Goal: Task Accomplishment & Management: Manage account settings

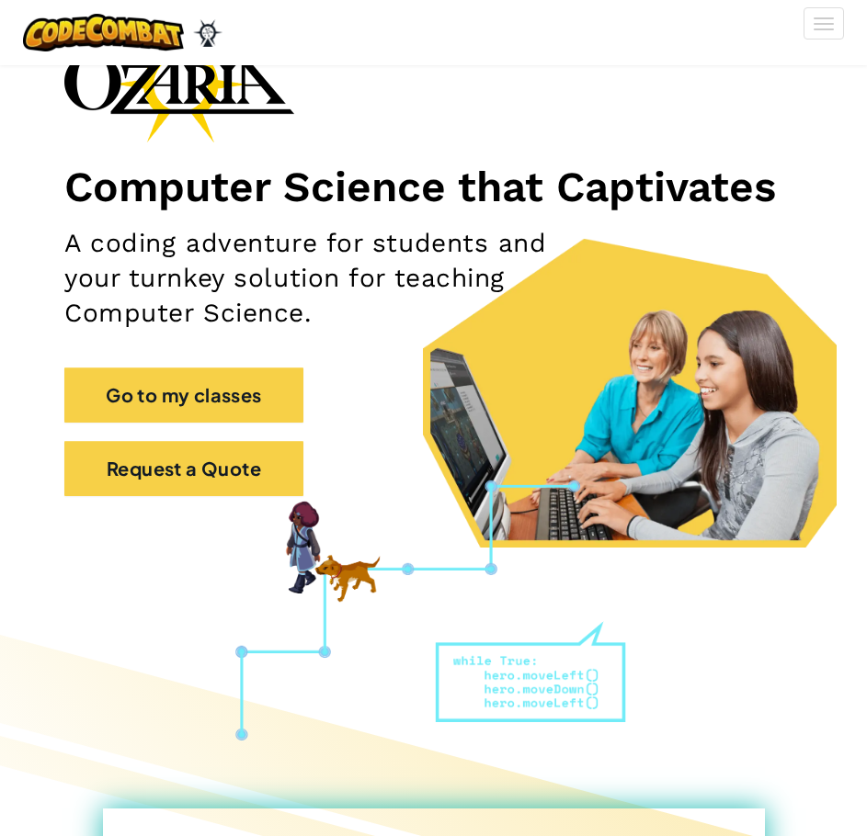
scroll to position [250, 0]
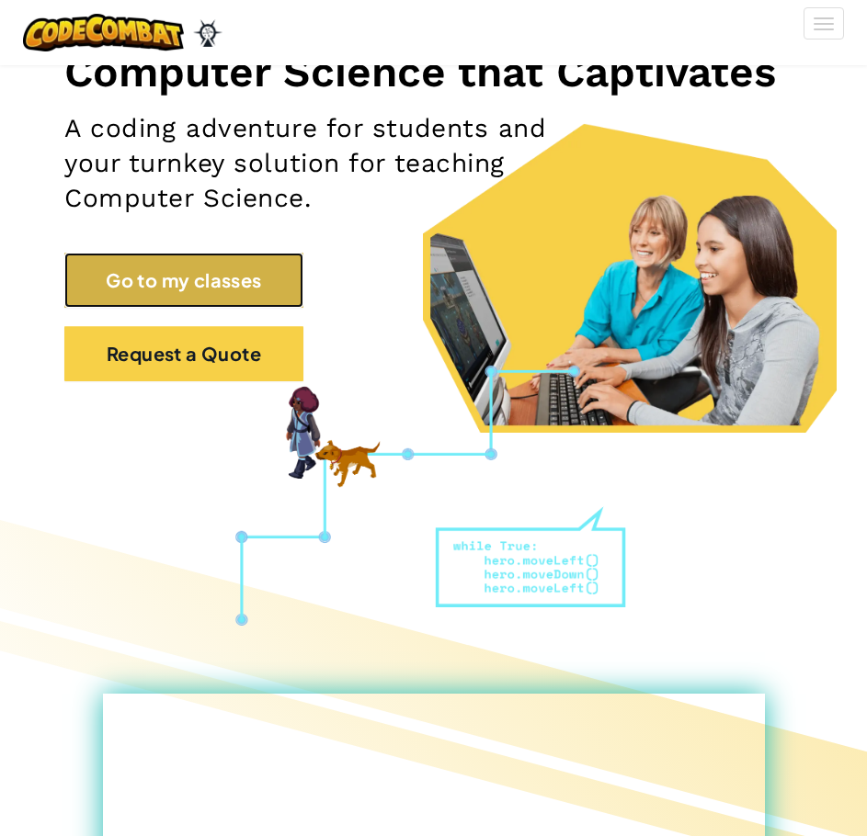
click at [256, 286] on link "Go to my classes" at bounding box center [183, 280] width 239 height 55
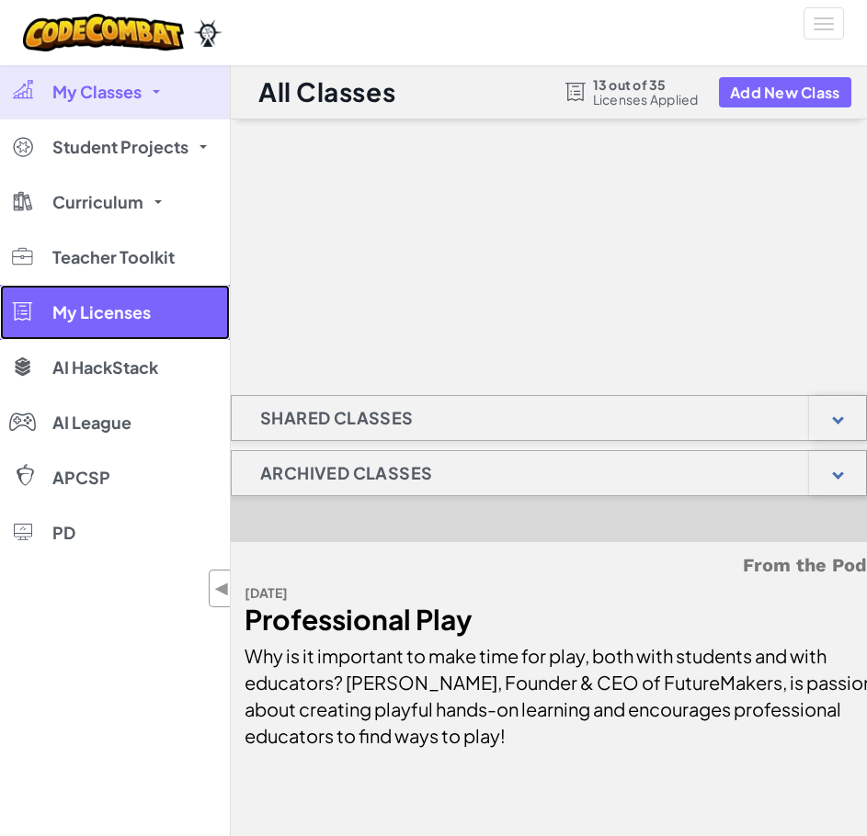
click at [147, 304] on span "My Licenses" at bounding box center [101, 312] width 98 height 17
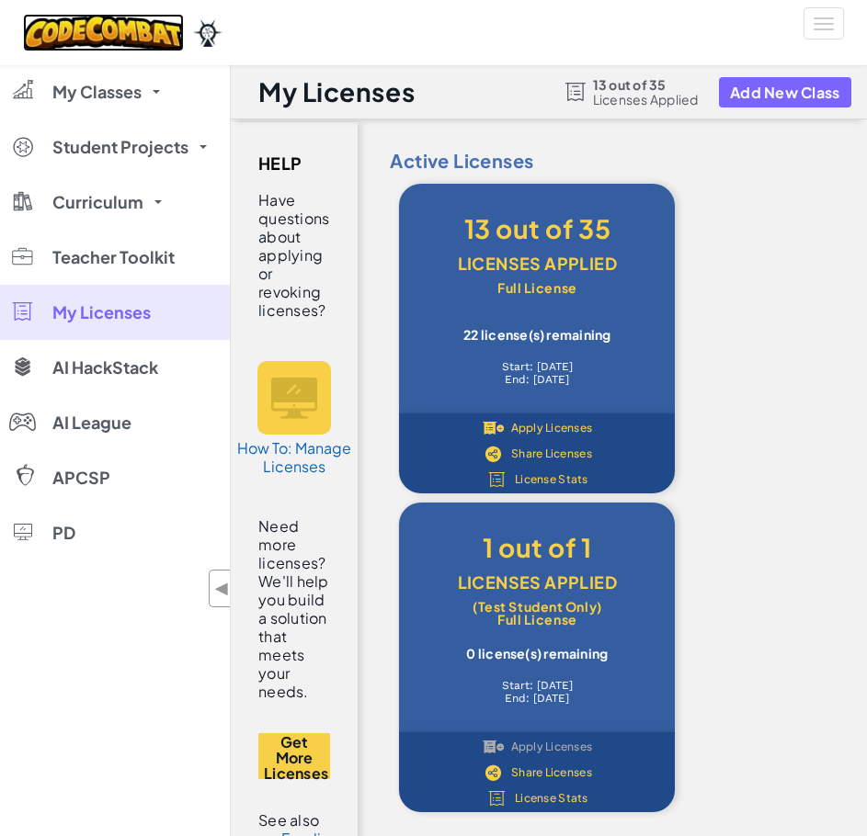
click at [104, 40] on img at bounding box center [103, 33] width 161 height 38
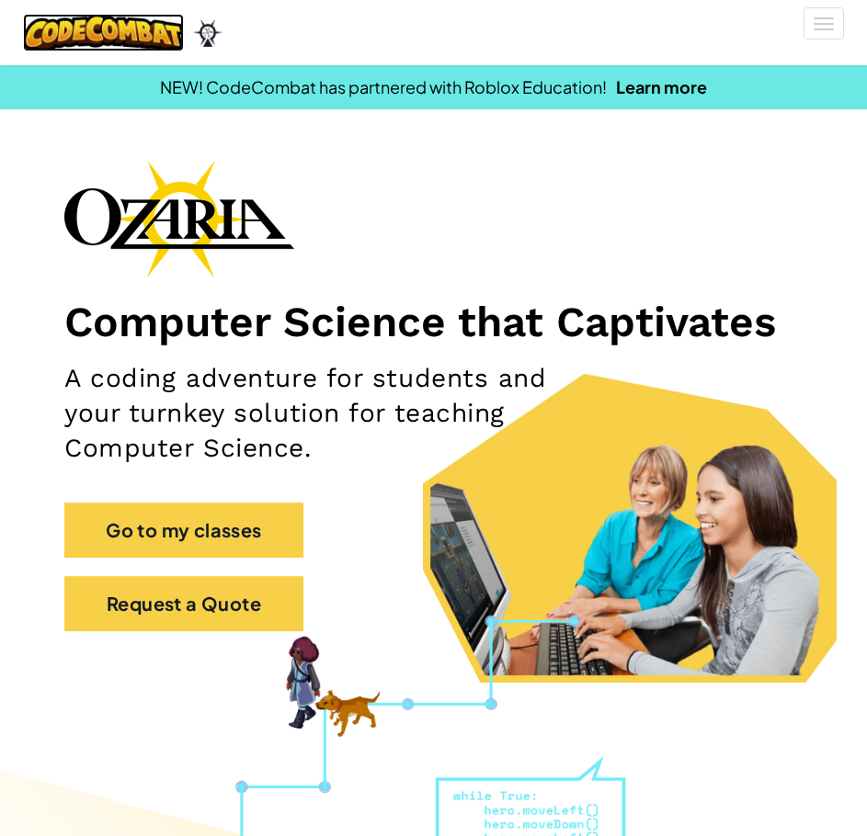
click at [105, 38] on img at bounding box center [103, 33] width 161 height 38
